Goal: Task Accomplishment & Management: Use online tool/utility

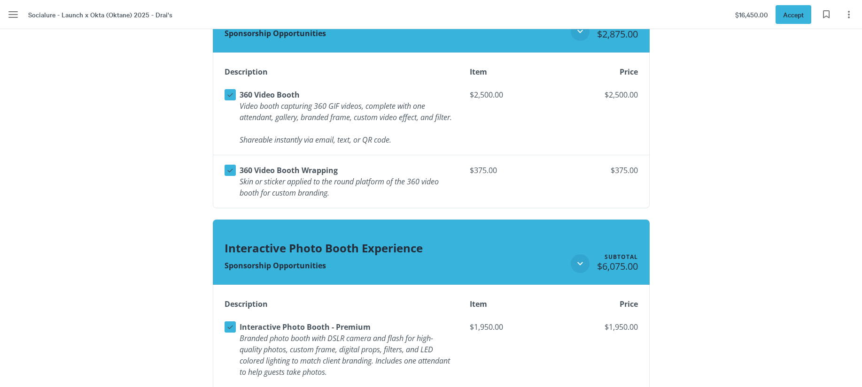
scroll to position [1912, 0]
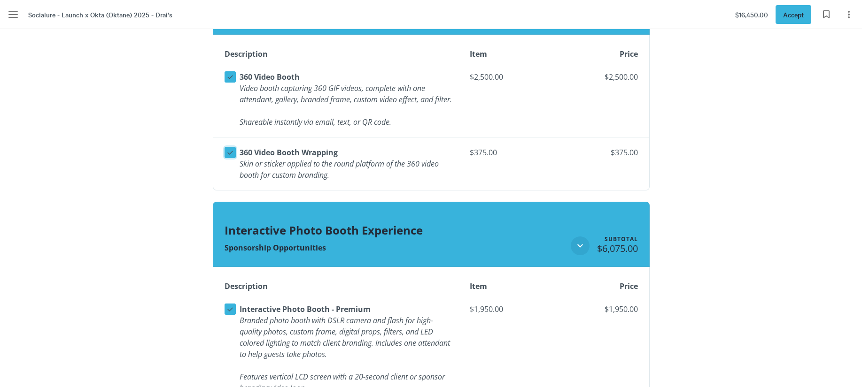
click at [224, 158] on button "Select line item" at bounding box center [229, 152] width 11 height 11
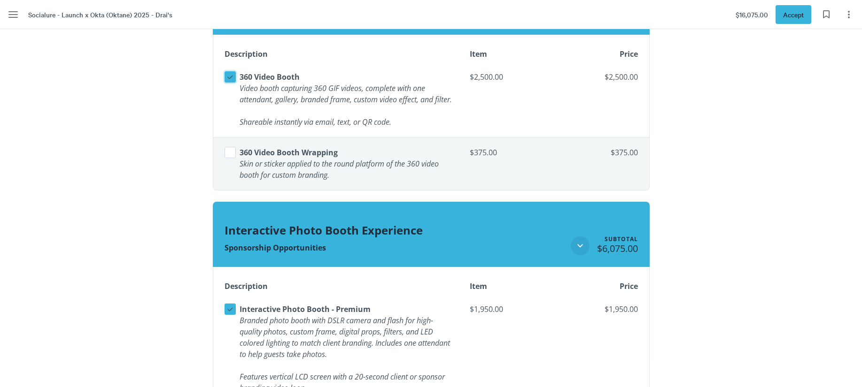
click at [228, 79] on icon at bounding box center [230, 78] width 6 height 4
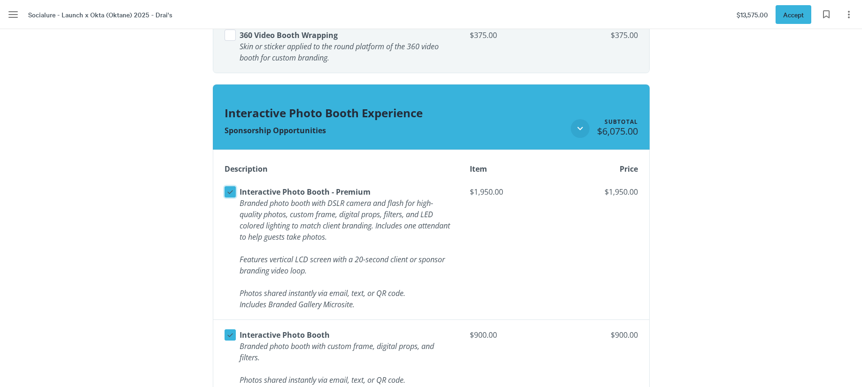
click at [230, 196] on icon at bounding box center [230, 192] width 8 height 8
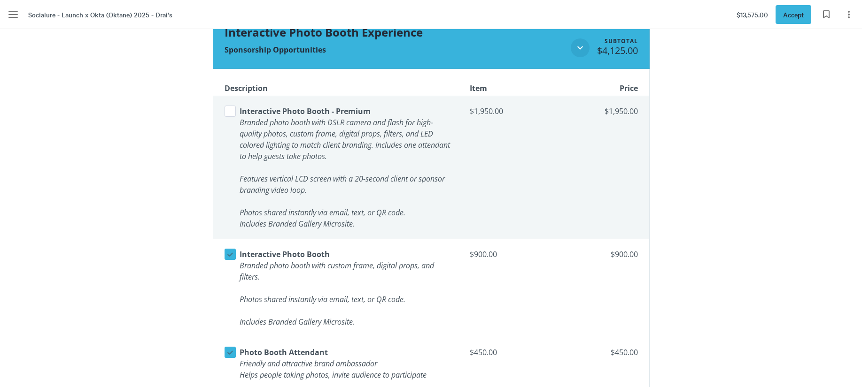
scroll to position [2115, 0]
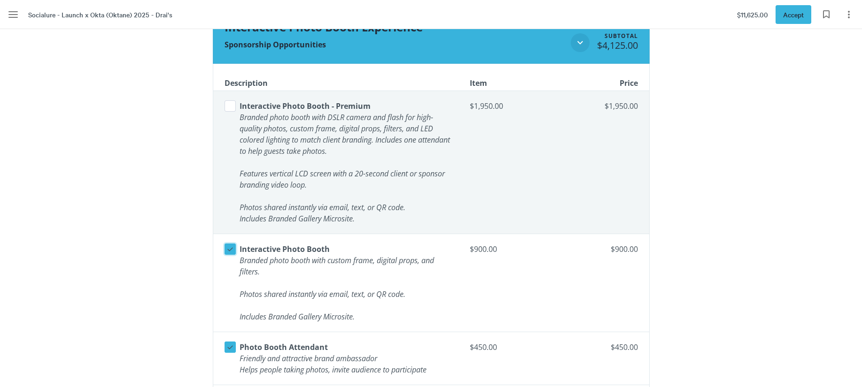
click at [227, 254] on icon at bounding box center [230, 249] width 8 height 8
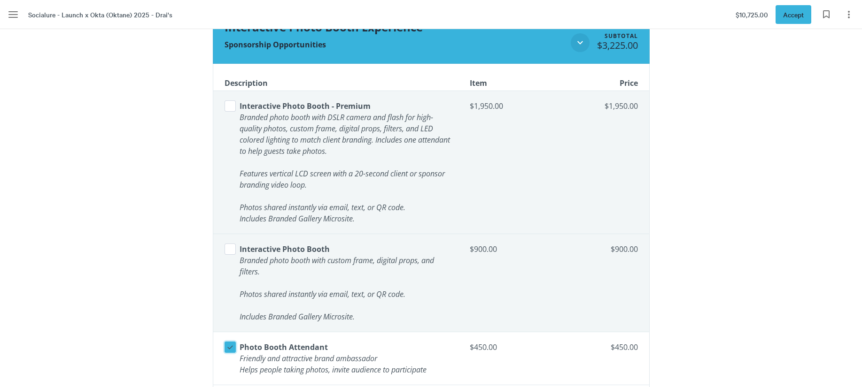
click at [230, 352] on icon at bounding box center [230, 347] width 8 height 8
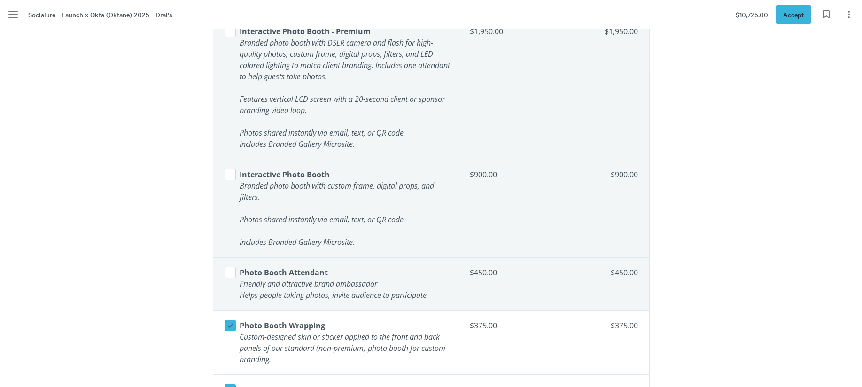
scroll to position [2254, 0]
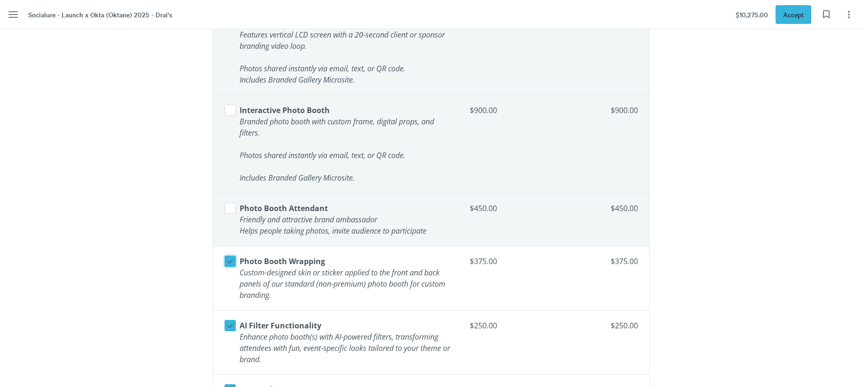
click at [228, 267] on button "Select line item" at bounding box center [229, 261] width 11 height 11
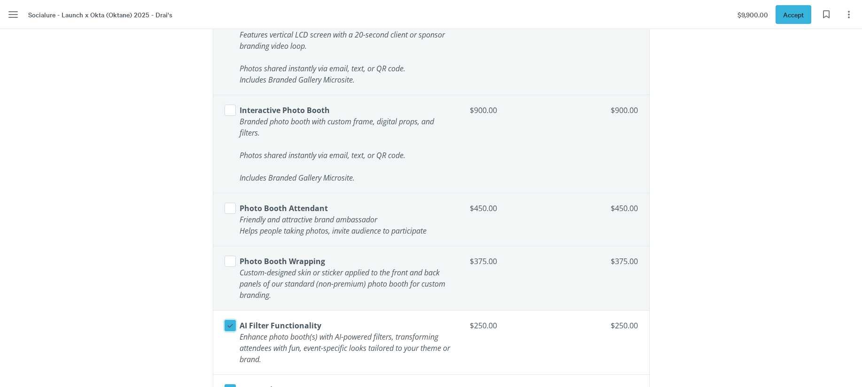
click at [228, 330] on icon at bounding box center [230, 326] width 8 height 8
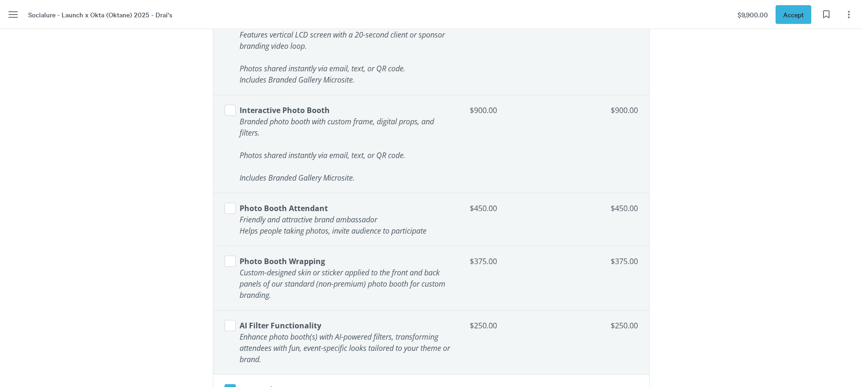
scroll to position [2431, 0]
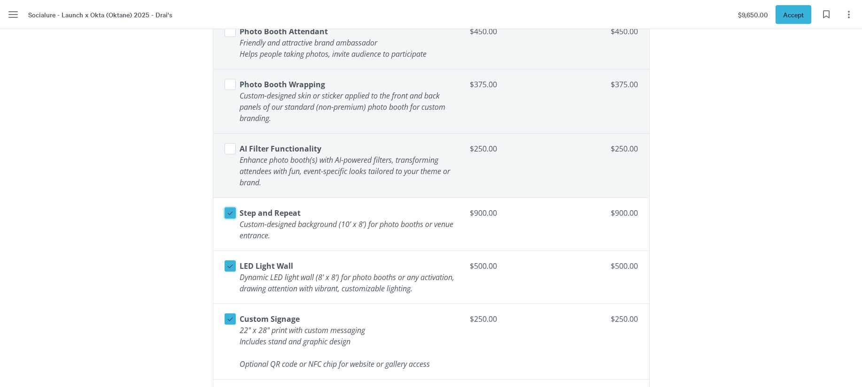
click at [226, 217] on icon at bounding box center [230, 213] width 8 height 8
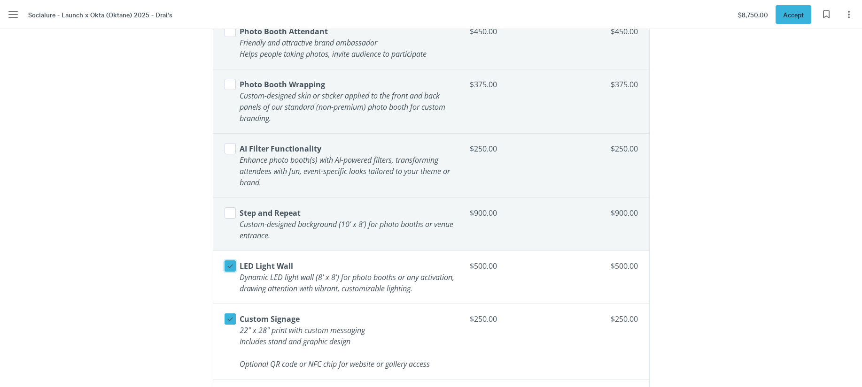
click at [229, 270] on icon at bounding box center [230, 266] width 8 height 8
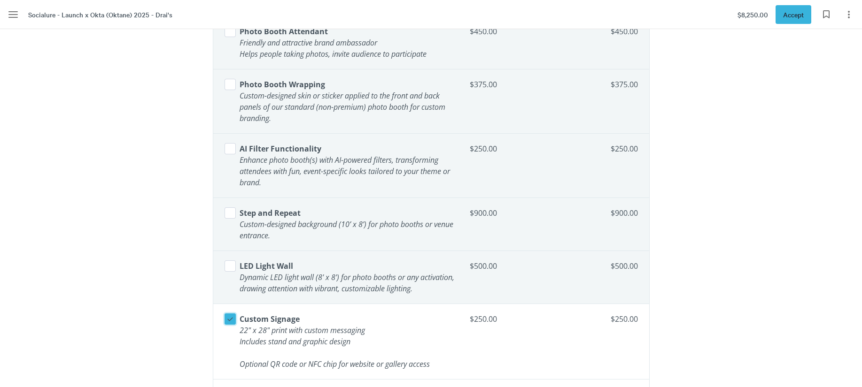
click at [231, 322] on icon at bounding box center [230, 320] width 6 height 4
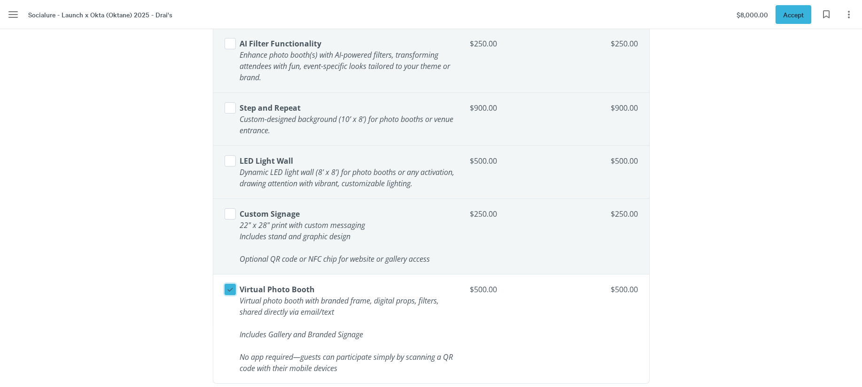
click at [230, 295] on button "Select line item" at bounding box center [229, 289] width 11 height 11
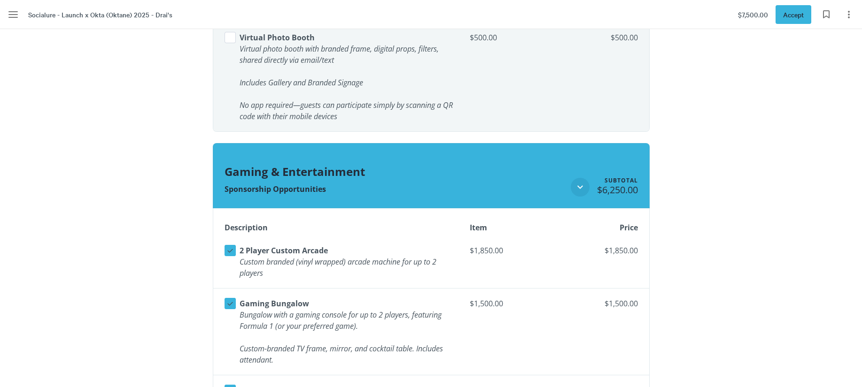
scroll to position [2794, 0]
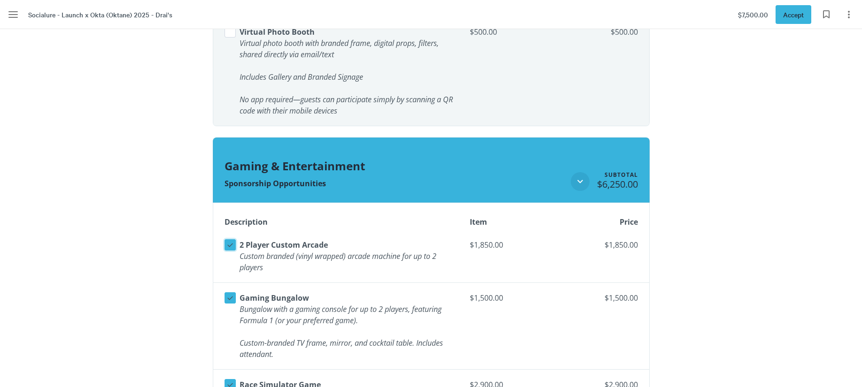
click at [226, 249] on icon at bounding box center [230, 245] width 8 height 8
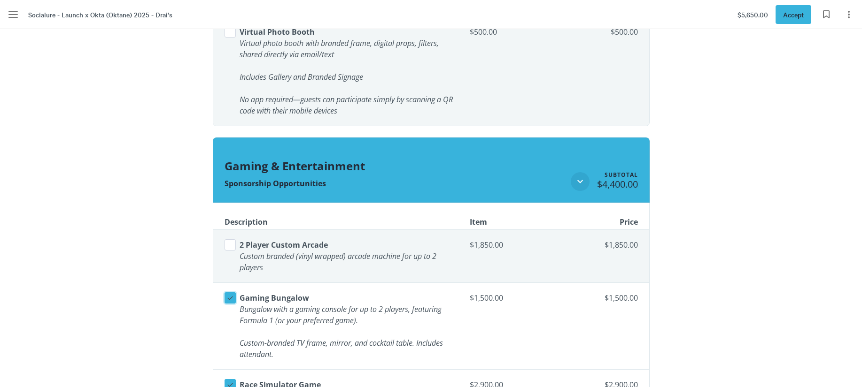
click at [226, 304] on button "Select line item" at bounding box center [229, 297] width 11 height 11
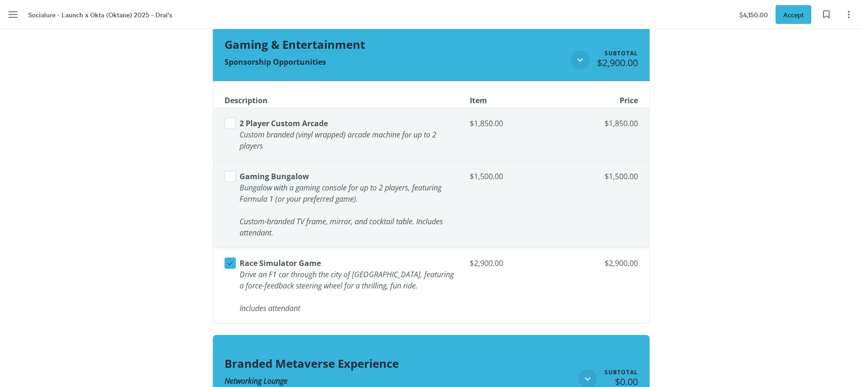
scroll to position [2917, 0]
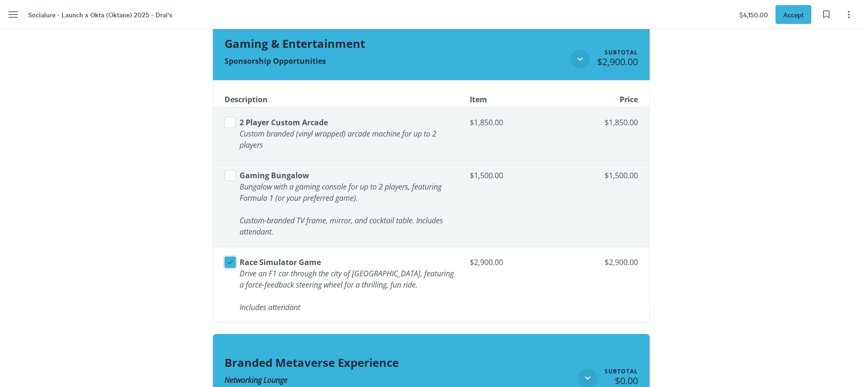
click at [230, 267] on icon at bounding box center [230, 262] width 8 height 8
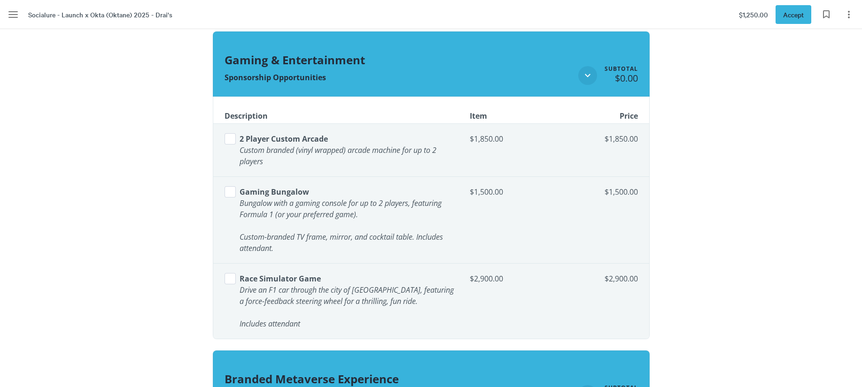
scroll to position [2901, 0]
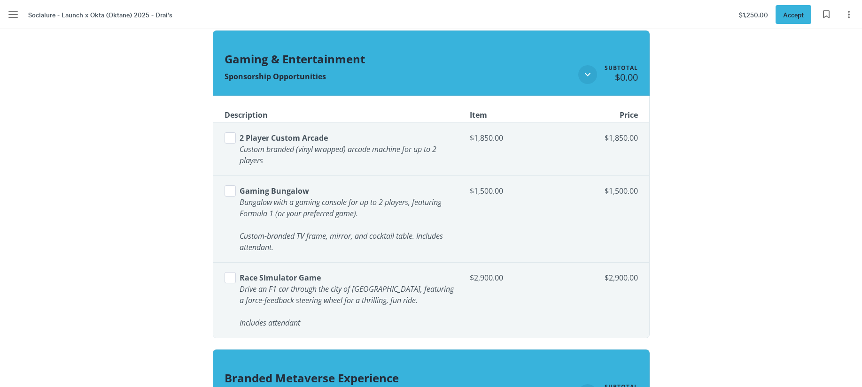
click at [227, 144] on button "Select line item" at bounding box center [229, 137] width 11 height 11
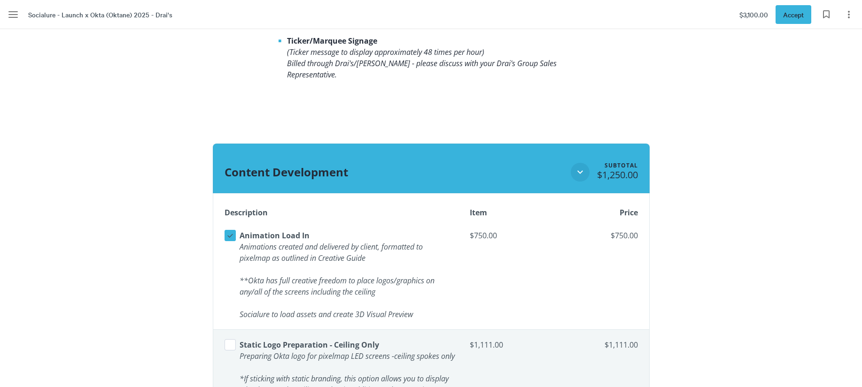
scroll to position [1174, 0]
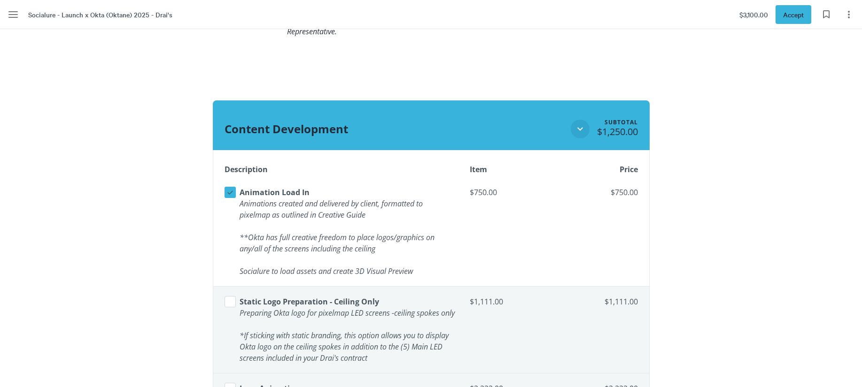
click at [271, 192] on span "Animation Load In" at bounding box center [274, 192] width 70 height 10
copy span "Animation Load In"
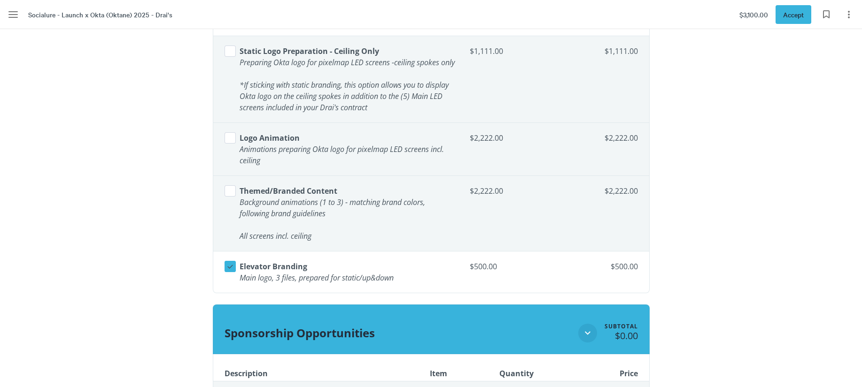
scroll to position [1437, 0]
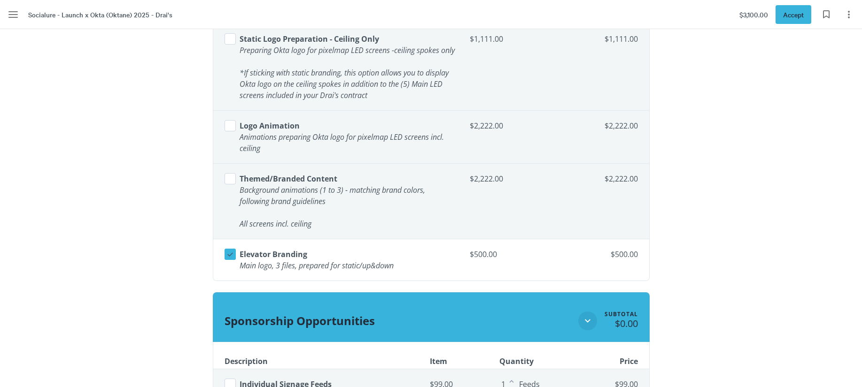
click at [287, 260] on span "Elevator Branding" at bounding box center [273, 254] width 68 height 10
copy span "Elevator Branding"
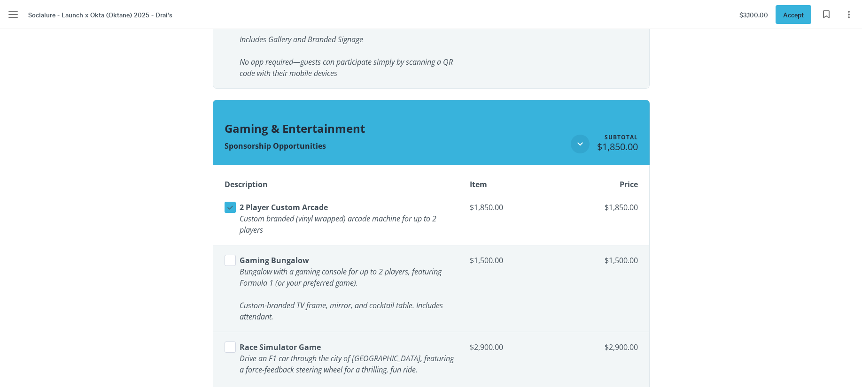
scroll to position [3002, 0]
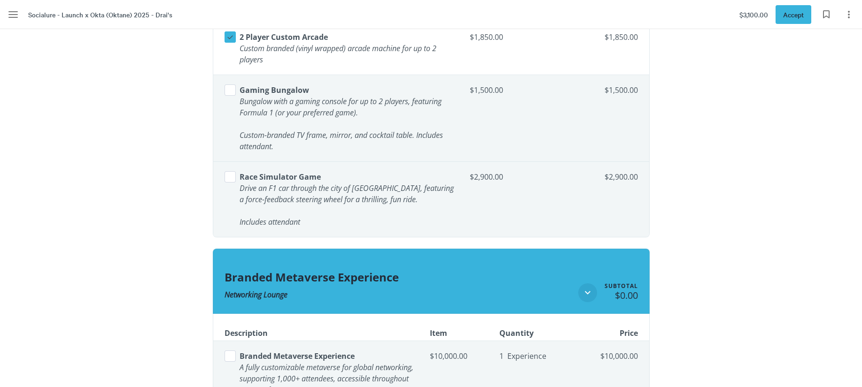
click at [267, 42] on span "2 Player Custom Arcade" at bounding box center [283, 37] width 88 height 10
copy span "2 Player Custom Arcade"
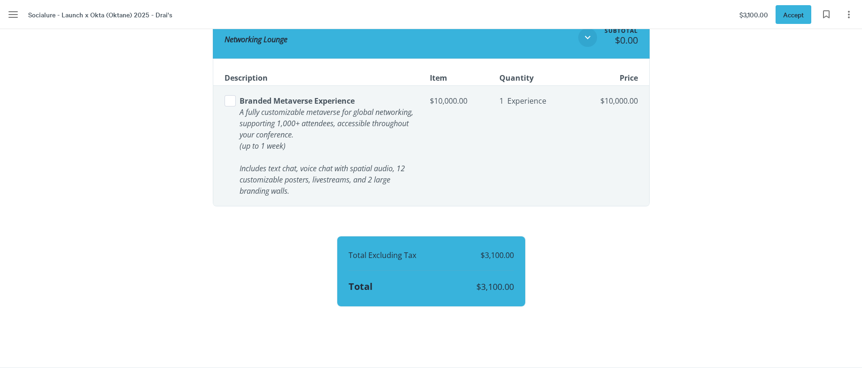
scroll to position [3335, 0]
